Goal: Information Seeking & Learning: Learn about a topic

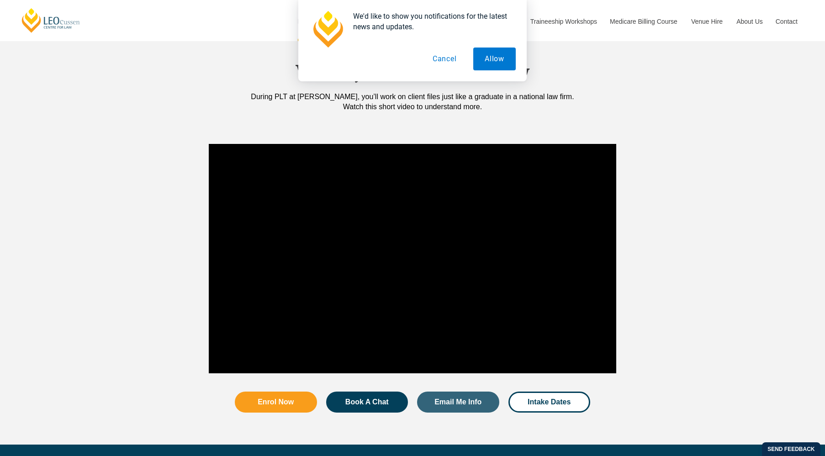
click at [442, 63] on button "Cancel" at bounding box center [444, 59] width 47 height 23
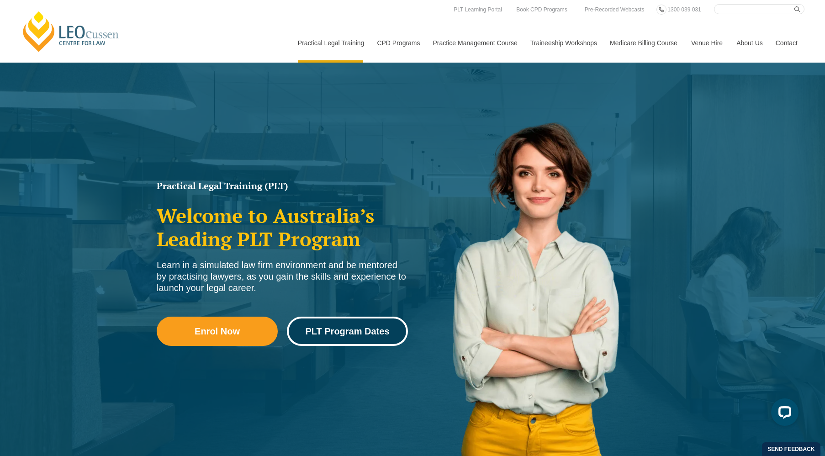
click at [333, 330] on span "PLT Program Dates" at bounding box center [347, 331] width 84 height 9
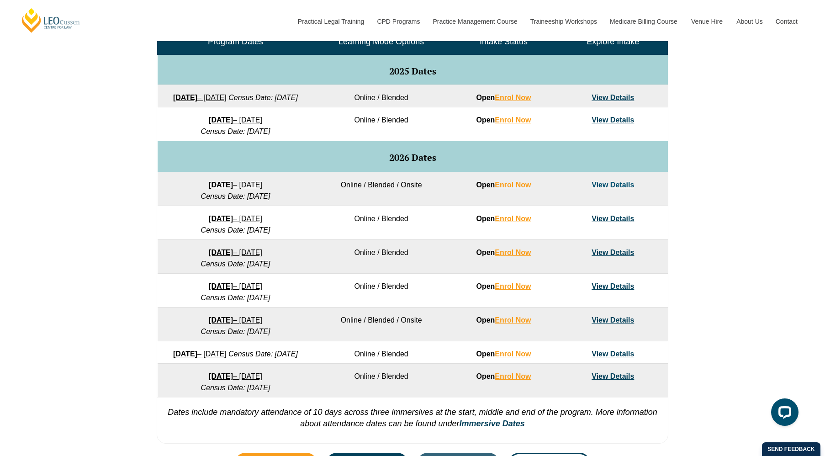
scroll to position [686, 0]
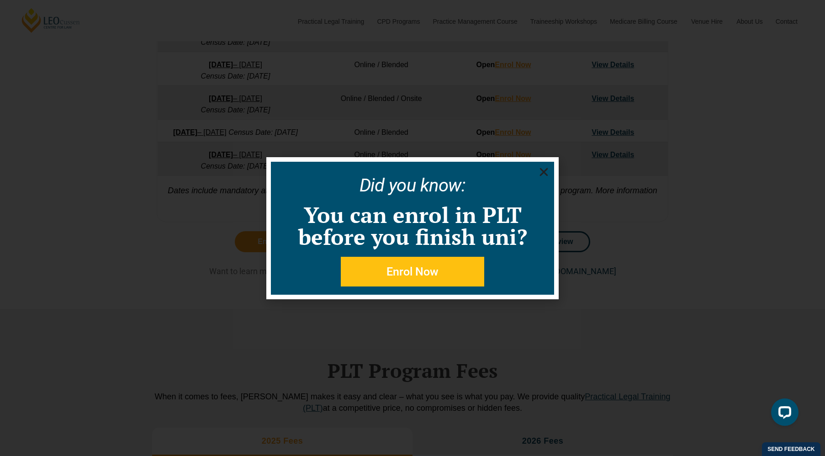
click at [544, 179] on h2 "Did you know:" at bounding box center [413, 185] width 274 height 18
click at [543, 174] on use "Close" at bounding box center [544, 172] width 8 height 8
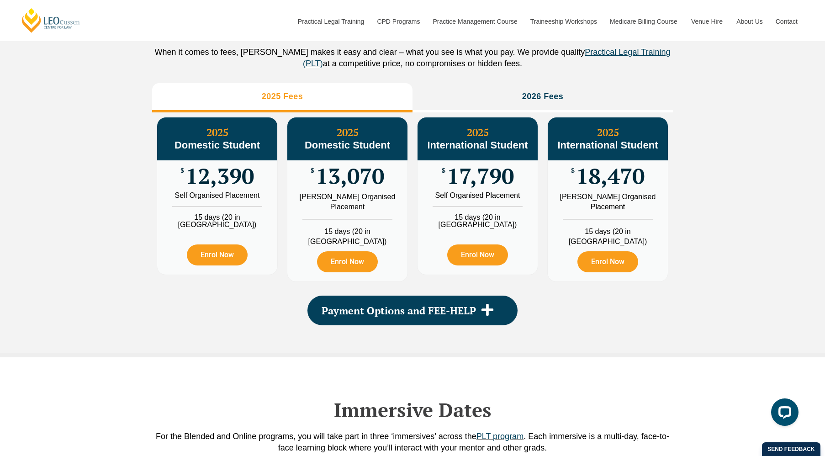
scroll to position [1006, 0]
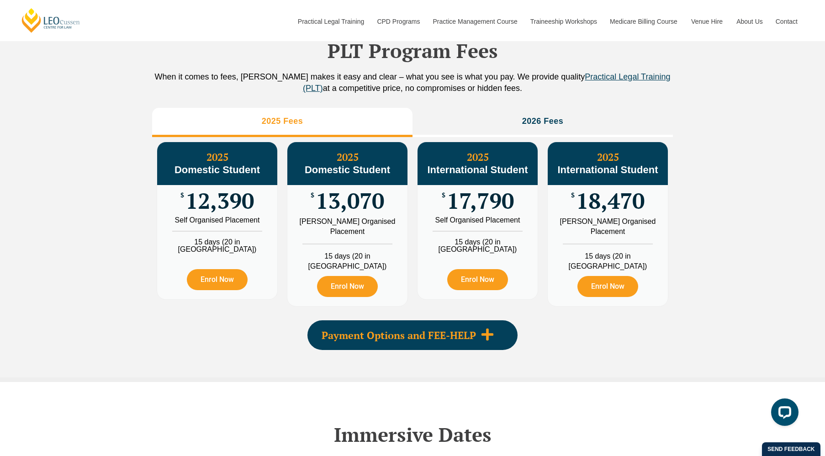
click at [428, 341] on span "Payment Options and FEE-HELP" at bounding box center [399, 335] width 154 height 10
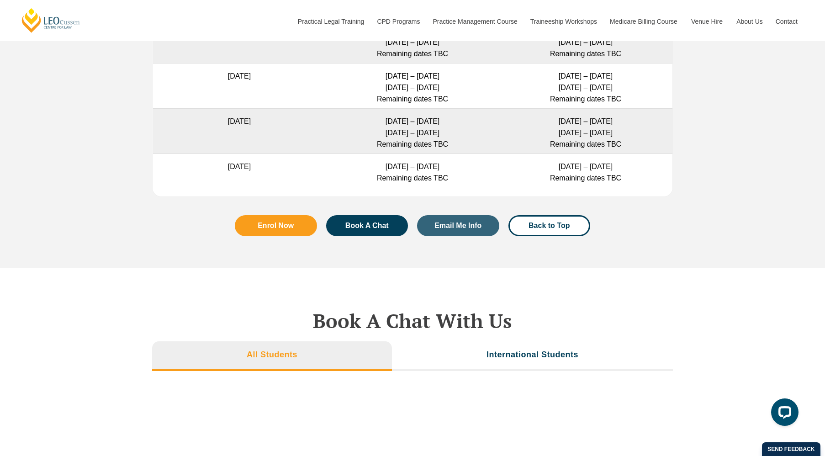
scroll to position [3154, 0]
